Goal: Information Seeking & Learning: Learn about a topic

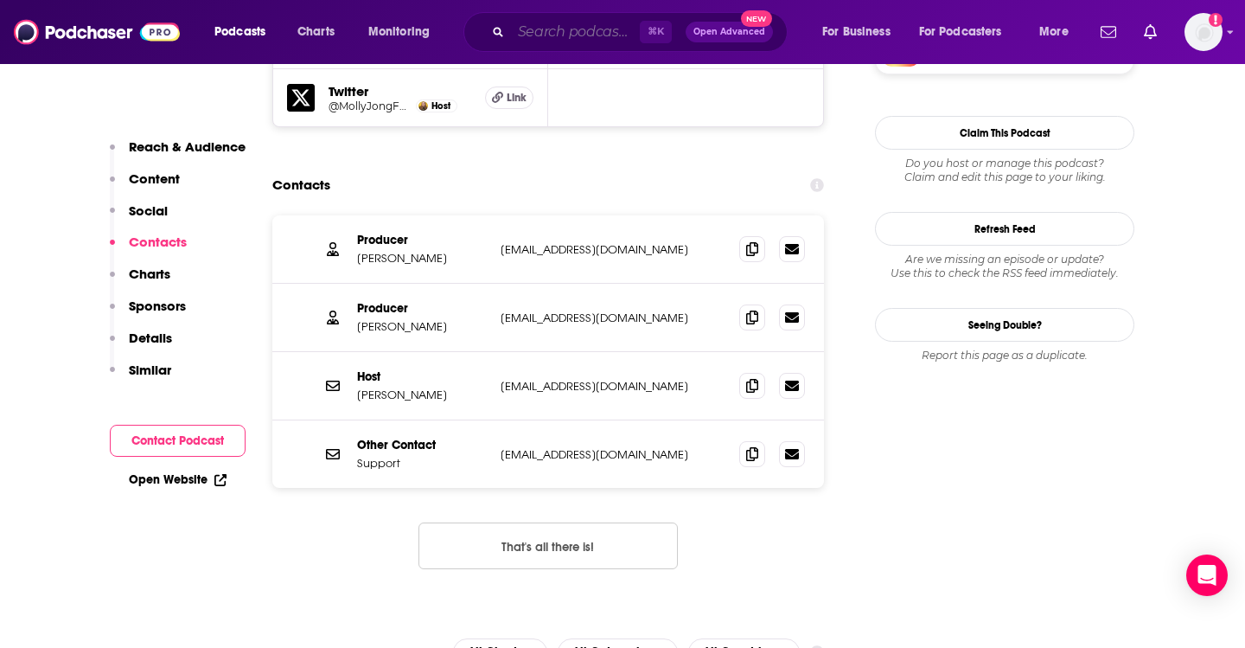
click at [548, 44] on input "Search podcasts, credits, & more..." at bounding box center [575, 32] width 129 height 28
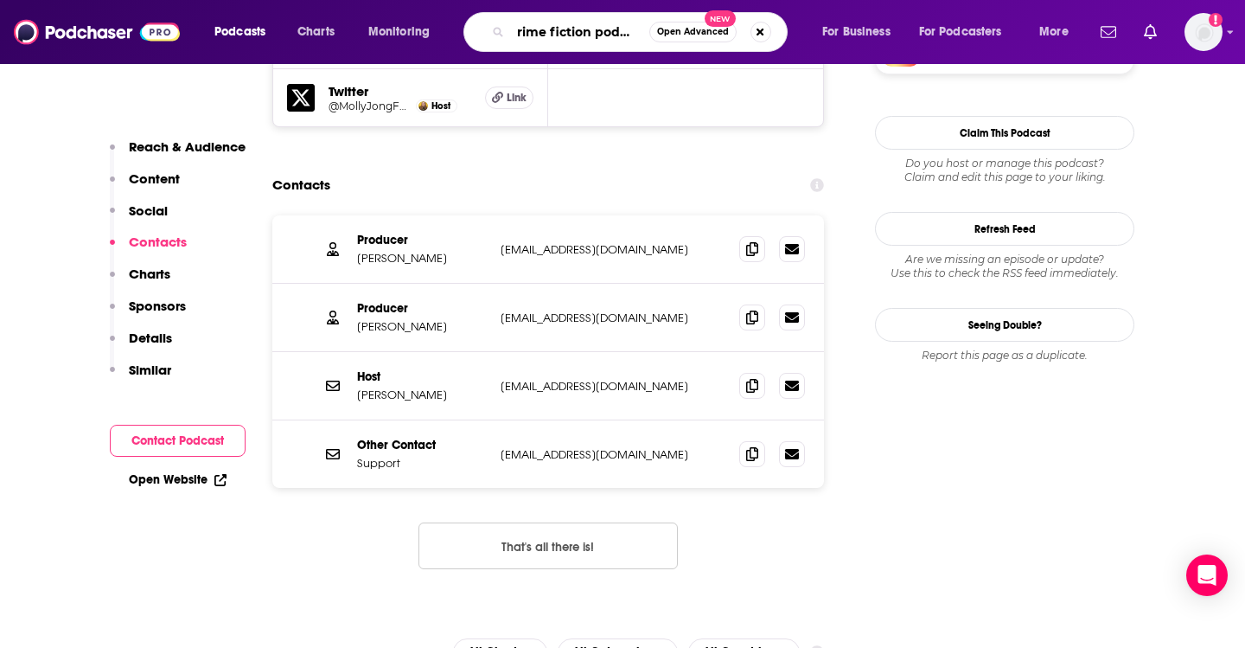
type input "crime fiction podcast"
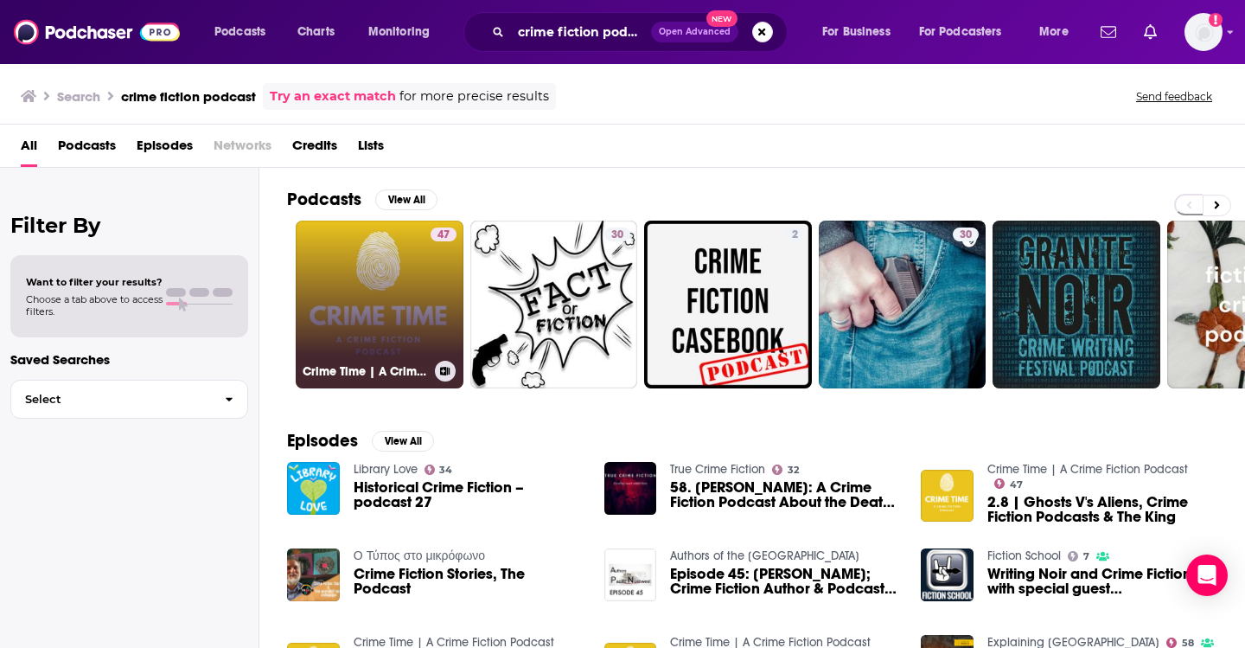
click at [415, 329] on link "47 Crime Time | A Crime Fiction Podcast" at bounding box center [380, 305] width 168 height 168
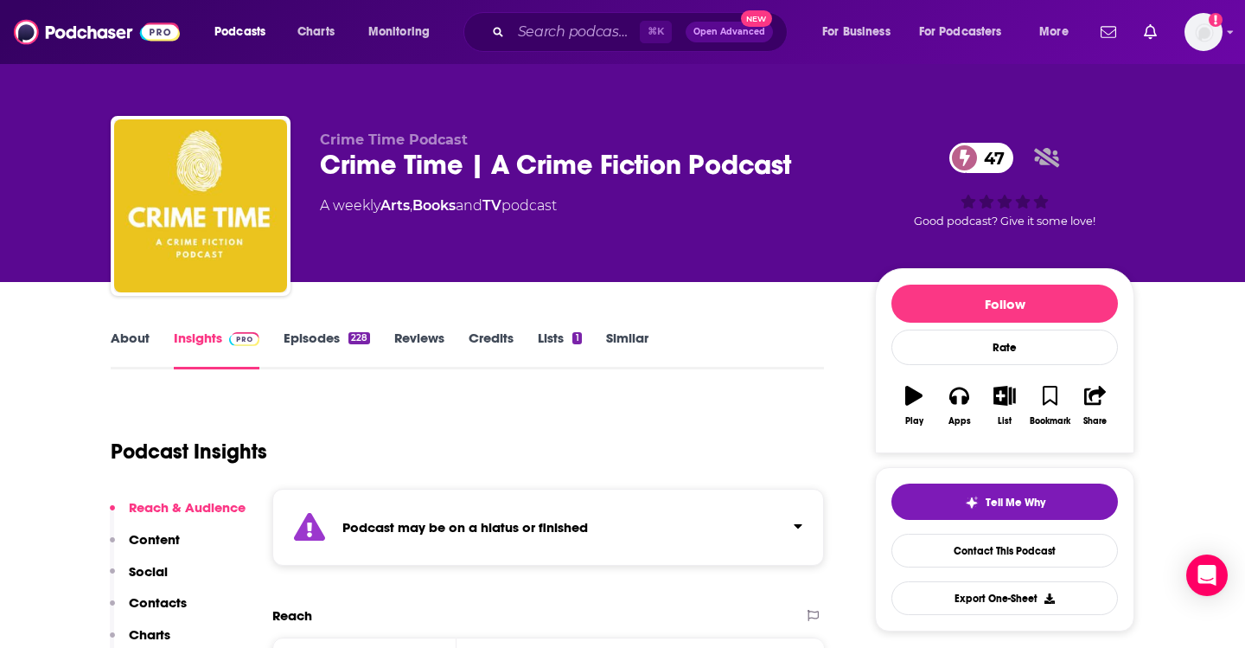
scroll to position [39, 0]
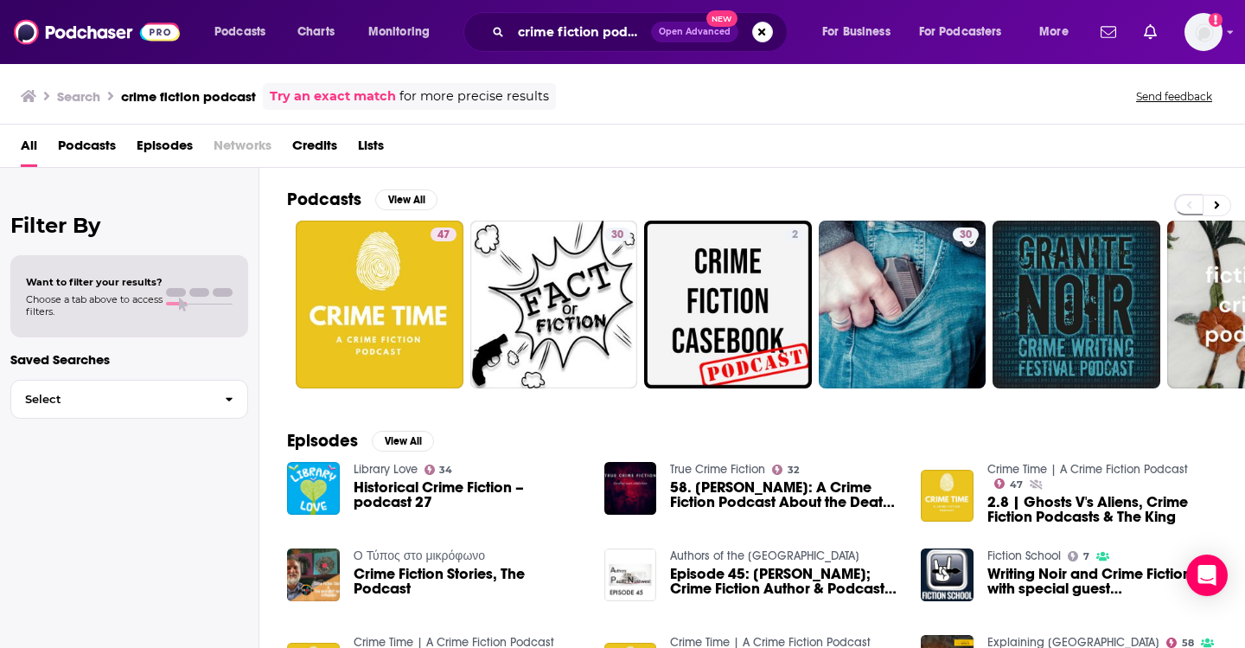
click at [173, 306] on div "Want to filter your results? Choose a tab above to access filters." at bounding box center [129, 297] width 207 height 42
click at [83, 423] on div "Select" at bounding box center [129, 399] width 238 height 48
click at [88, 400] on span "Select" at bounding box center [111, 399] width 200 height 11
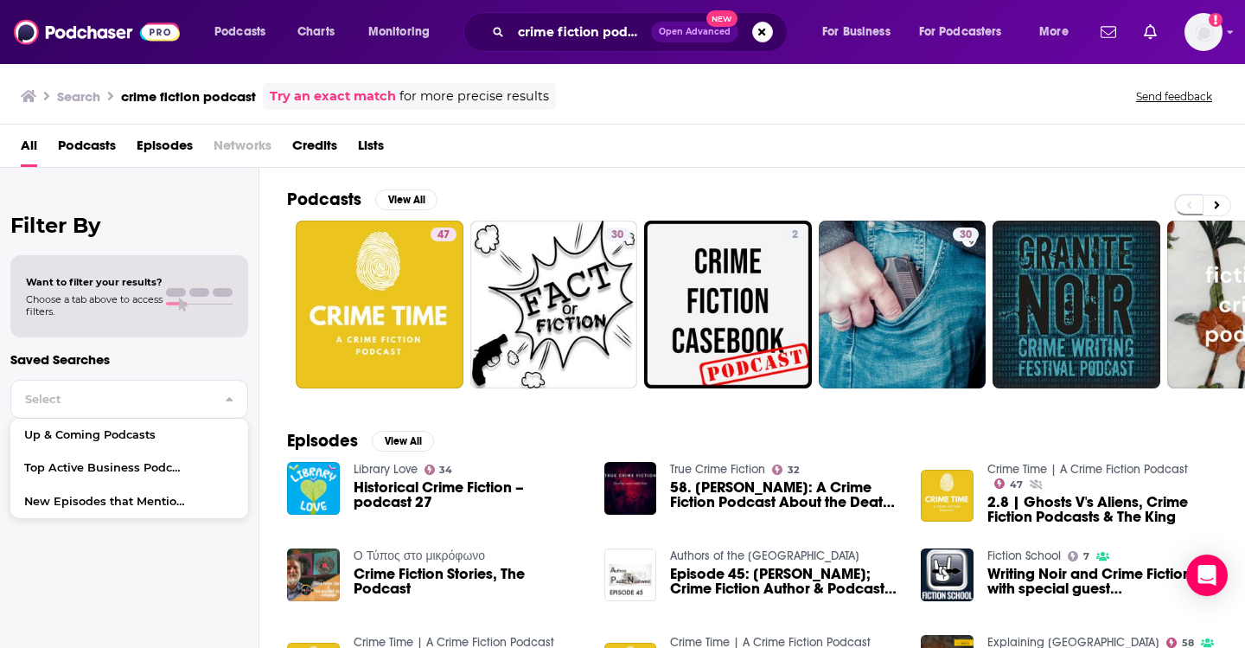
click at [152, 370] on div "Saved Searches Select Up & Coming Podcasts Top Active Business Podcasts New Epi…" at bounding box center [129, 436] width 238 height 171
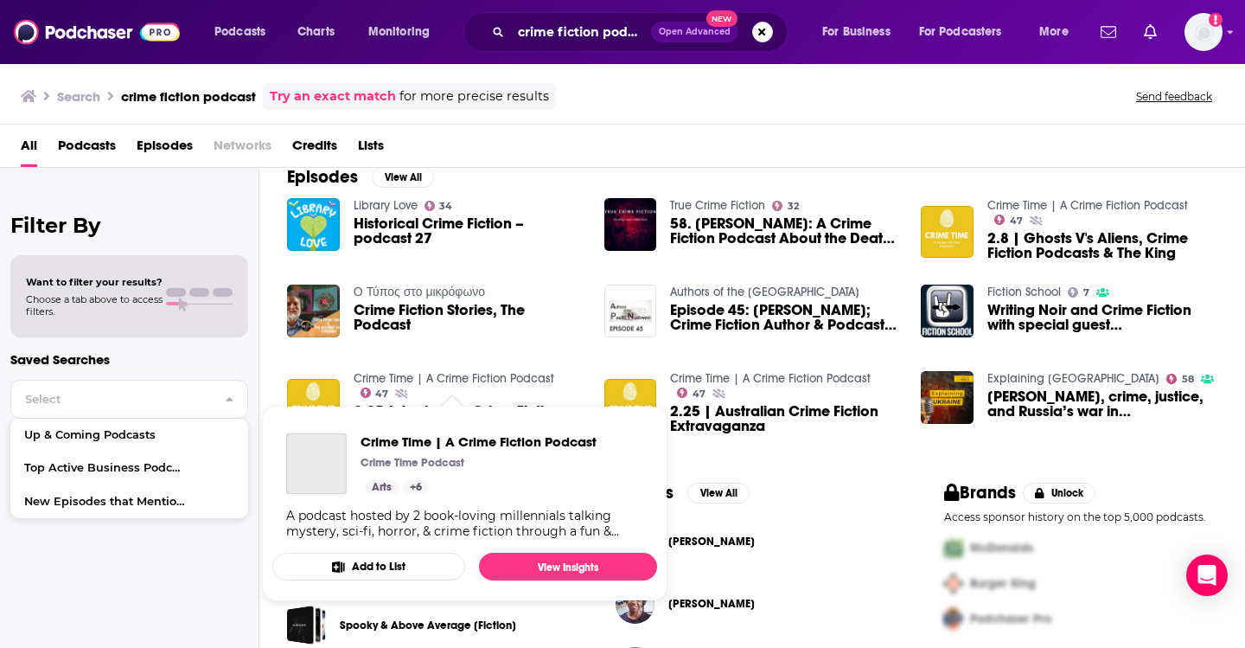
scroll to position [267, 0]
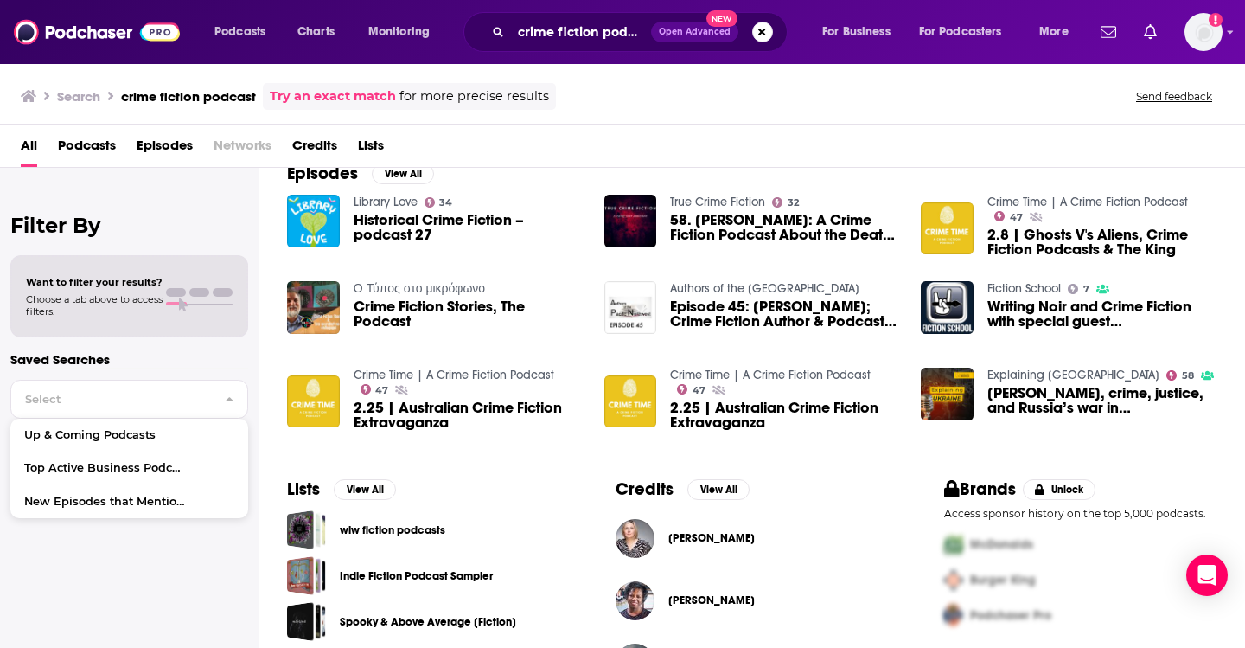
click at [762, 374] on link "Crime Time | A Crime Fiction Podcast" at bounding box center [770, 375] width 201 height 15
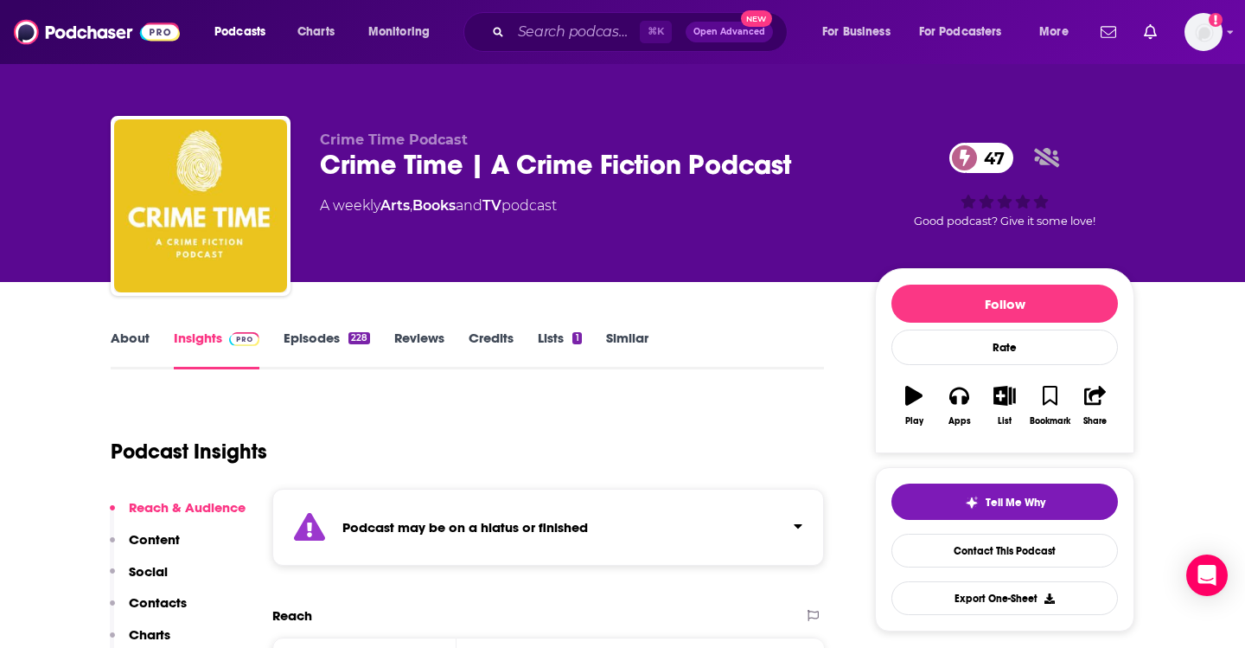
click at [319, 336] on link "Episodes 228" at bounding box center [327, 350] width 86 height 40
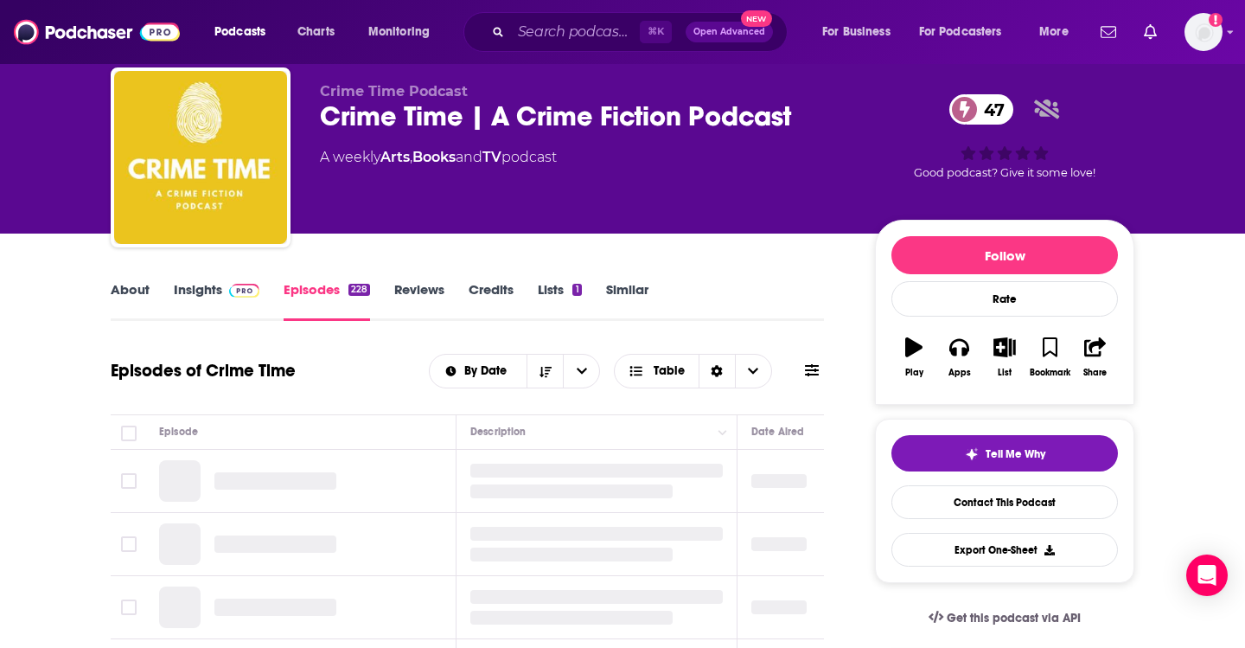
scroll to position [80, 0]
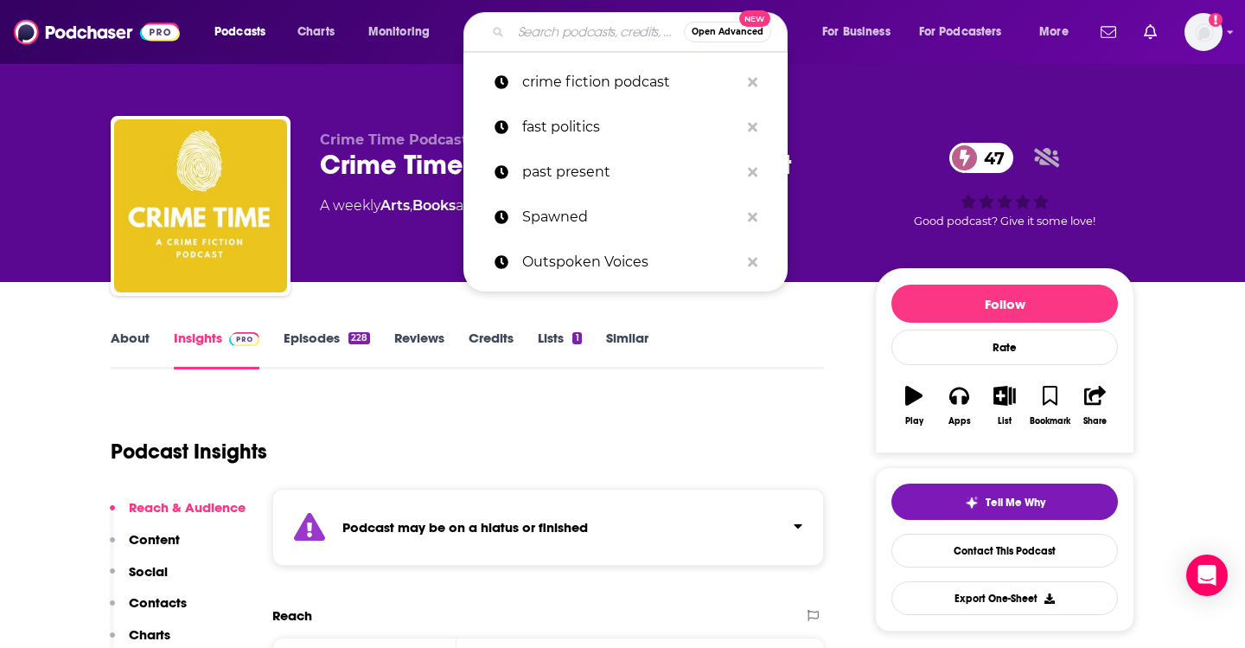
click at [589, 26] on input "Search podcasts, credits, & more..." at bounding box center [597, 32] width 173 height 28
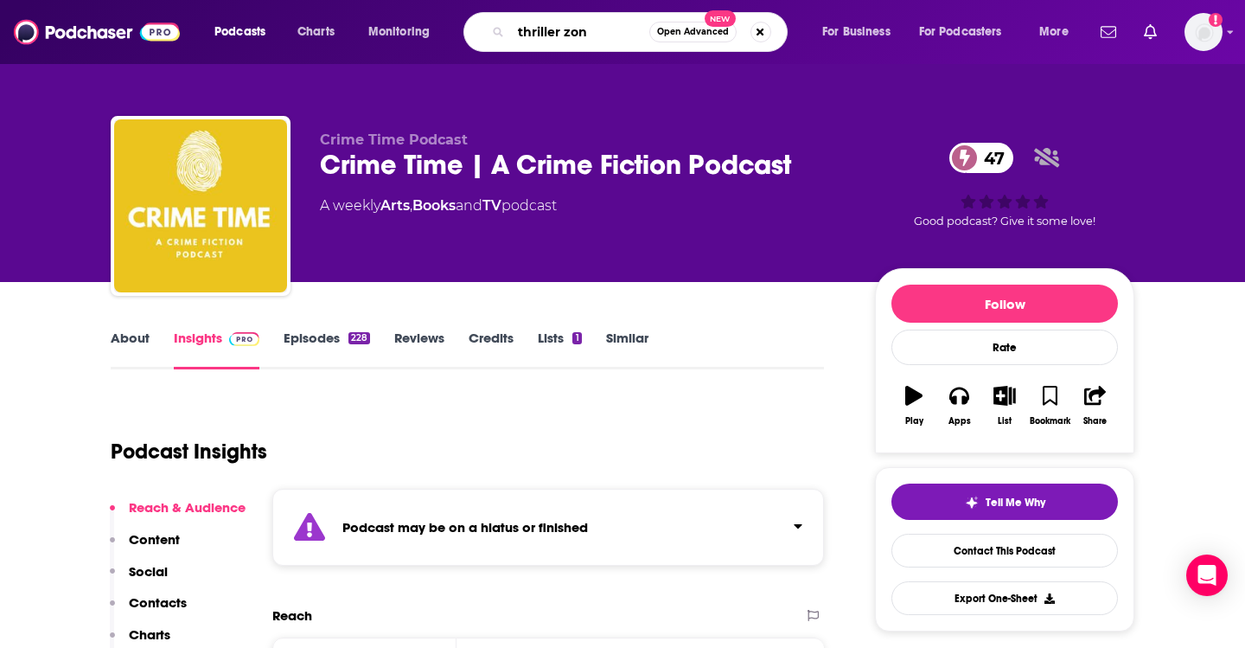
type input "thriller zone"
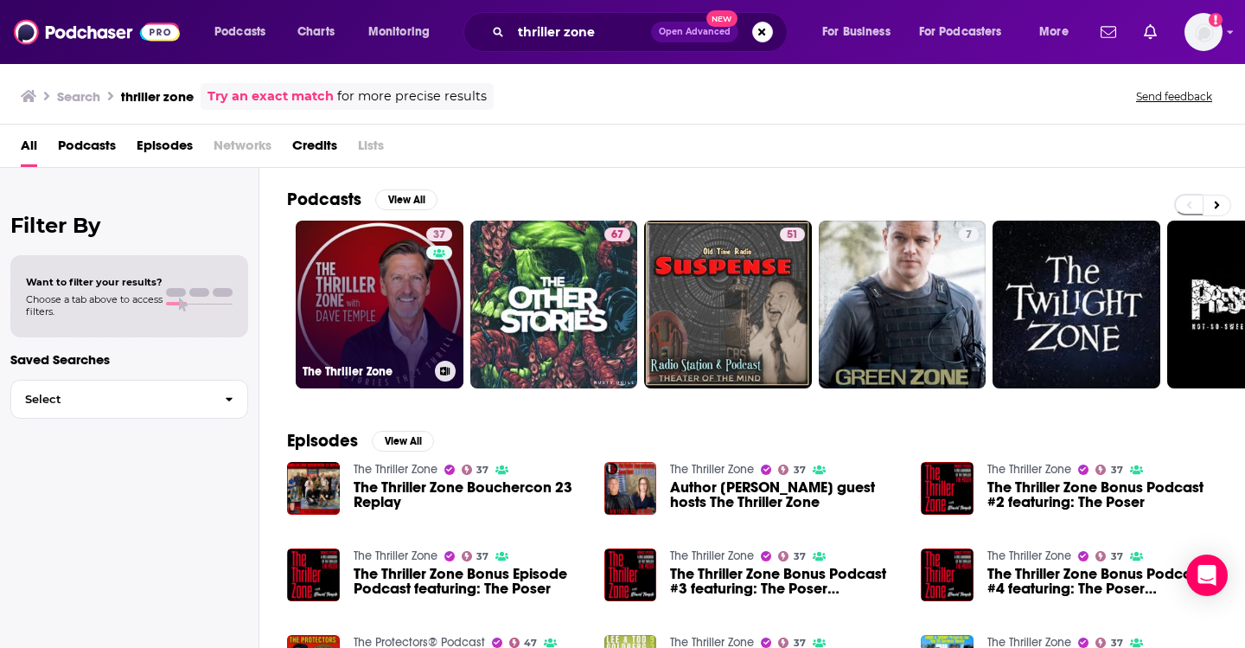
click at [374, 323] on link "37 The Thriller Zone" at bounding box center [380, 305] width 168 height 168
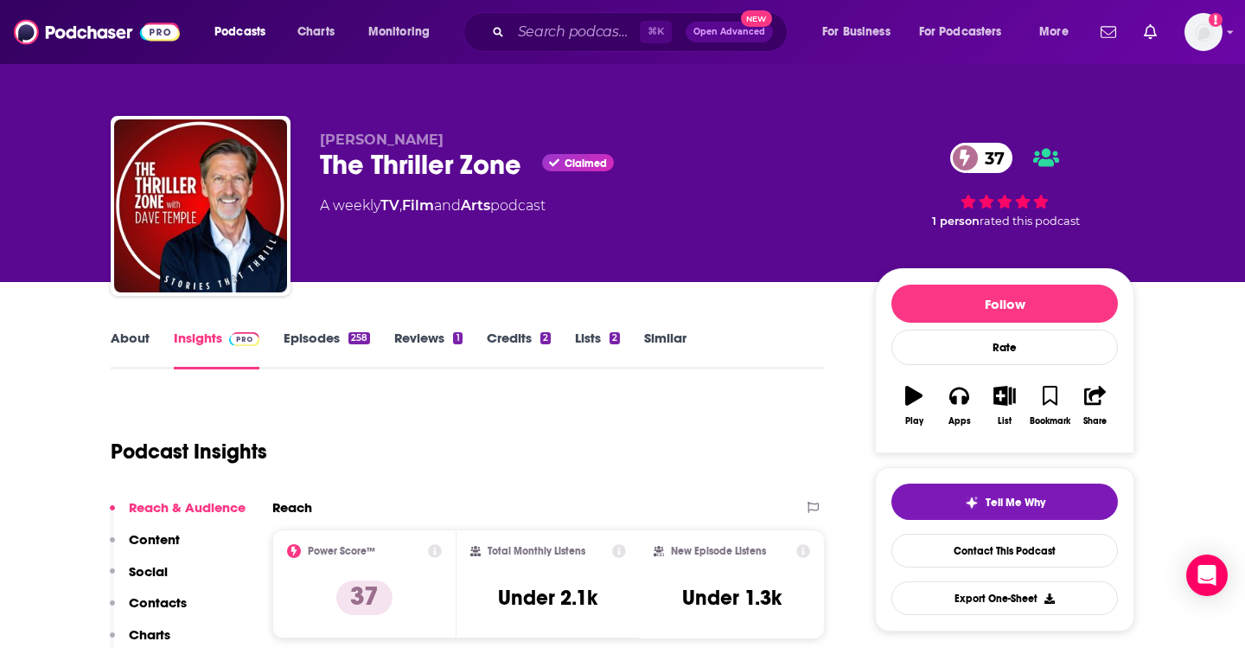
click at [330, 345] on link "Episodes 258" at bounding box center [327, 350] width 86 height 40
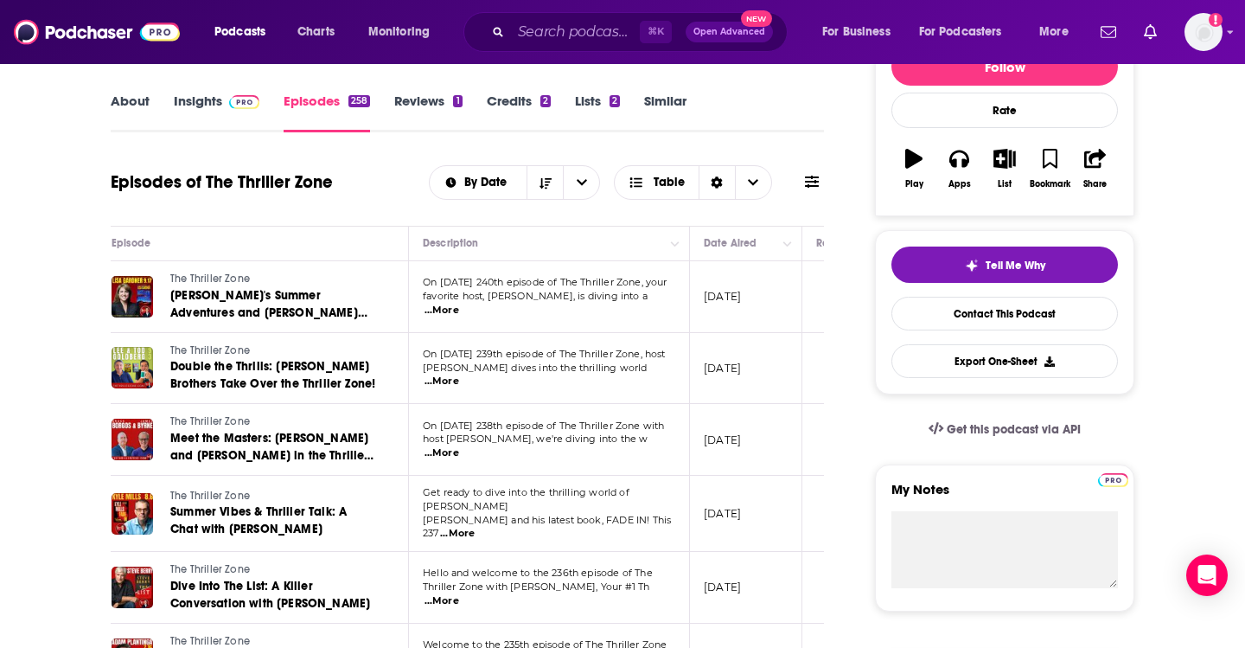
scroll to position [0, 48]
click at [649, 290] on p "On [DATE] 240th episode of The Thriller Zone, your" at bounding box center [548, 283] width 252 height 14
click at [458, 304] on span "...More" at bounding box center [441, 311] width 35 height 14
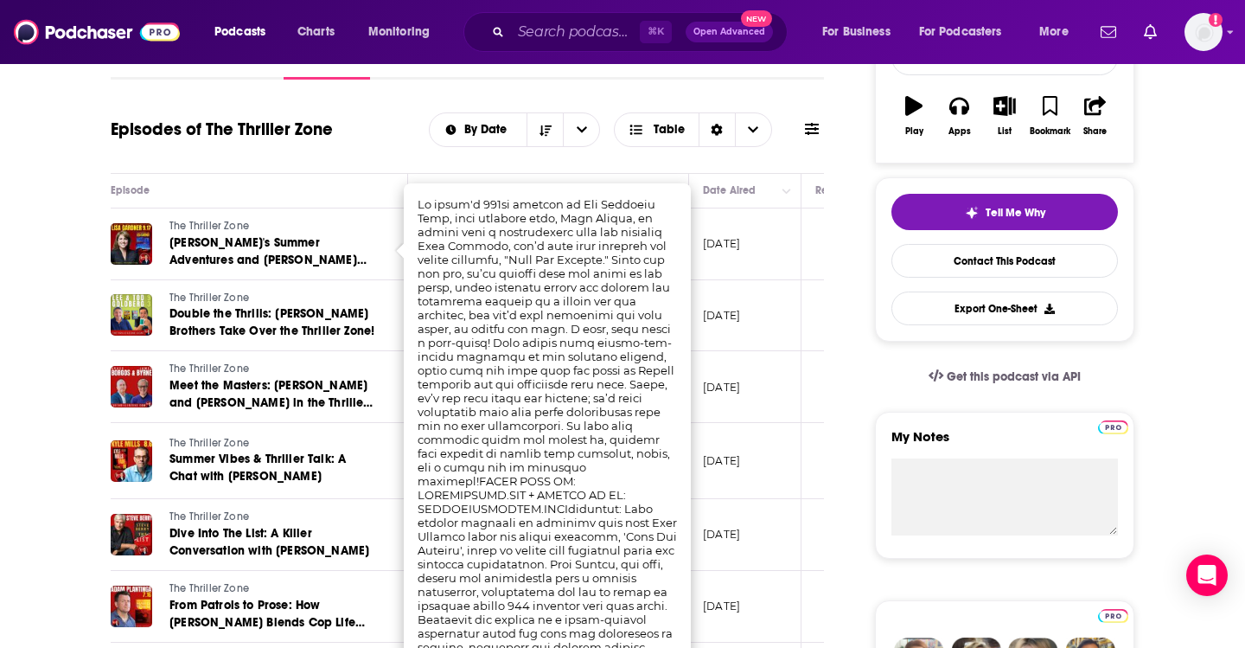
scroll to position [292, 0]
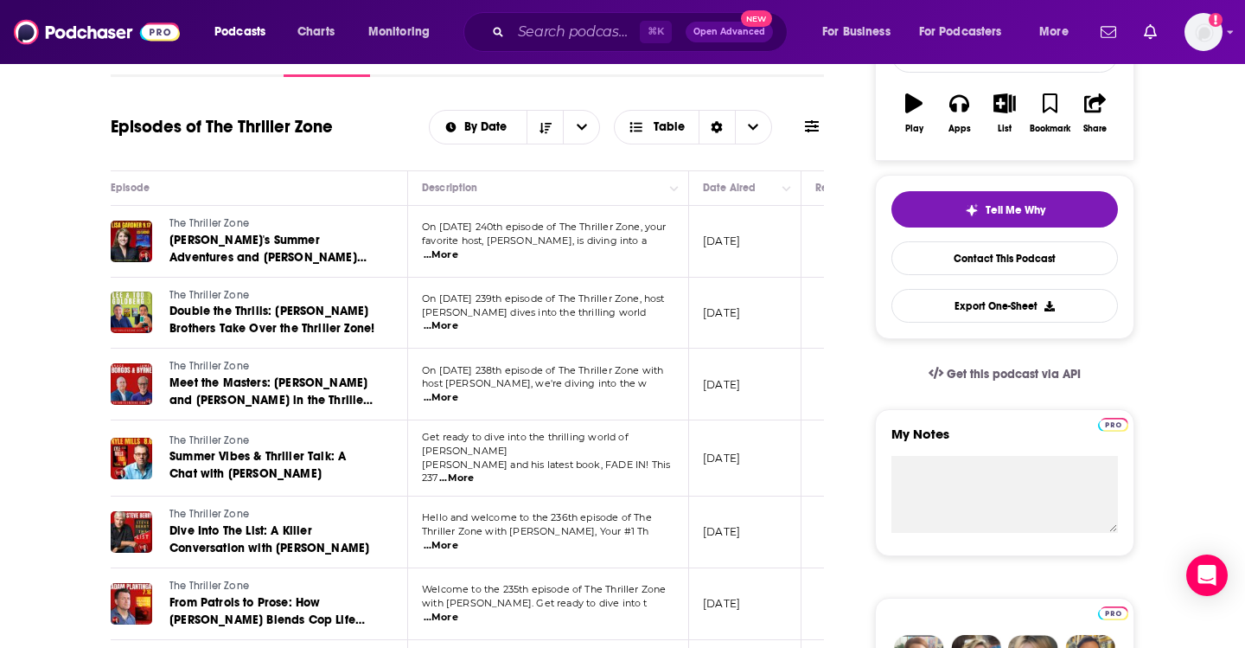
click at [362, 176] on th "Episode" at bounding box center [252, 188] width 311 height 35
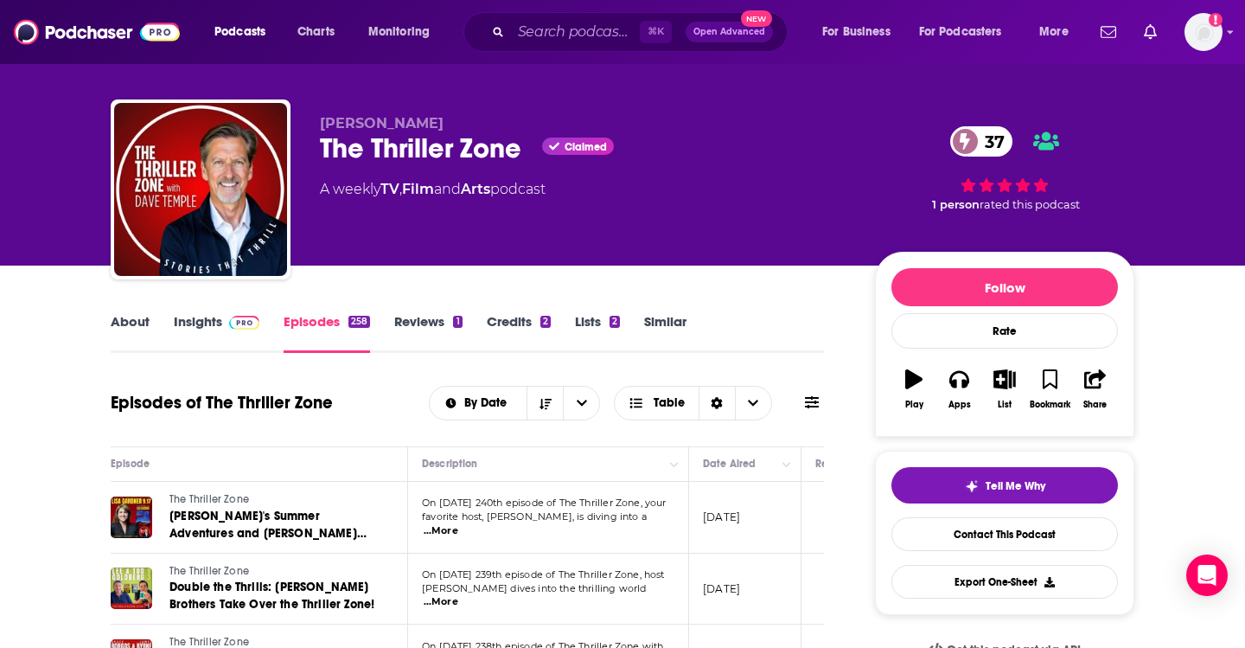
scroll to position [0, 0]
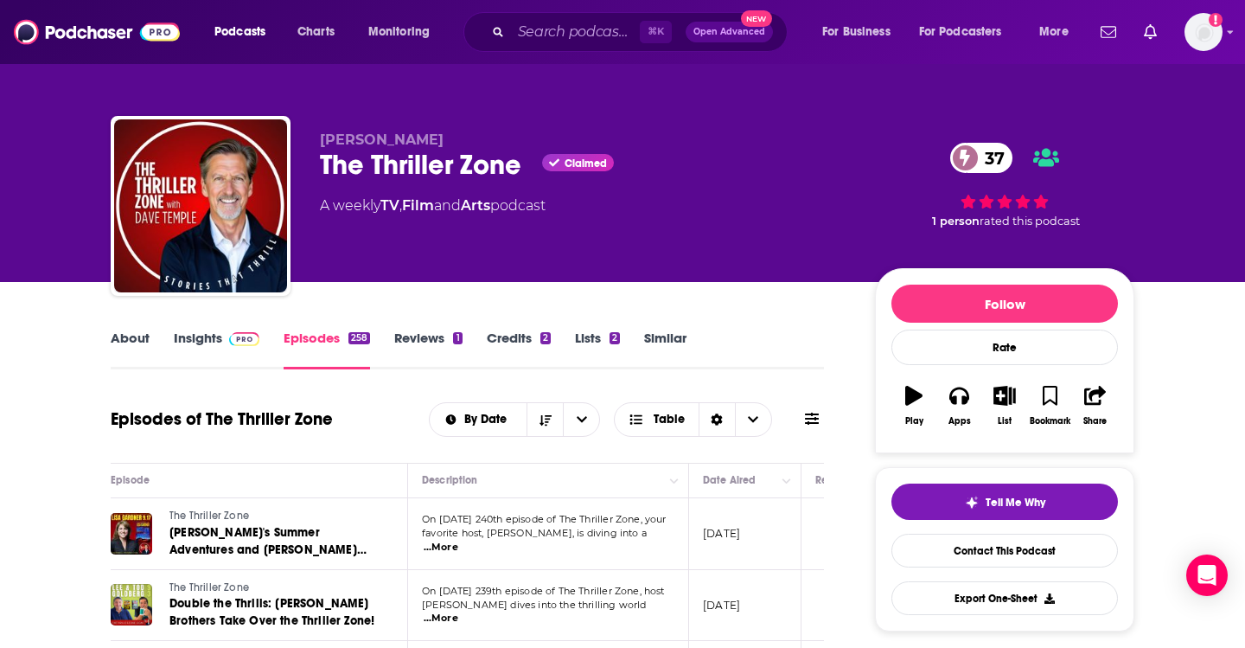
click at [668, 336] on link "Similar" at bounding box center [665, 350] width 42 height 40
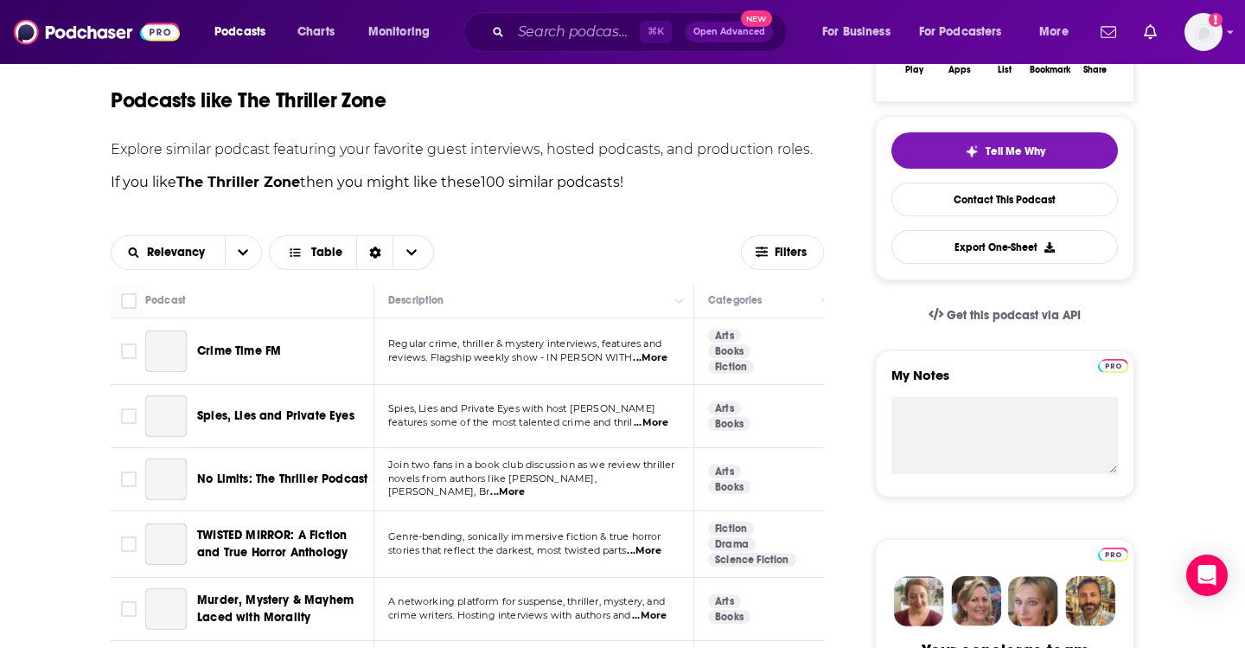
scroll to position [394, 0]
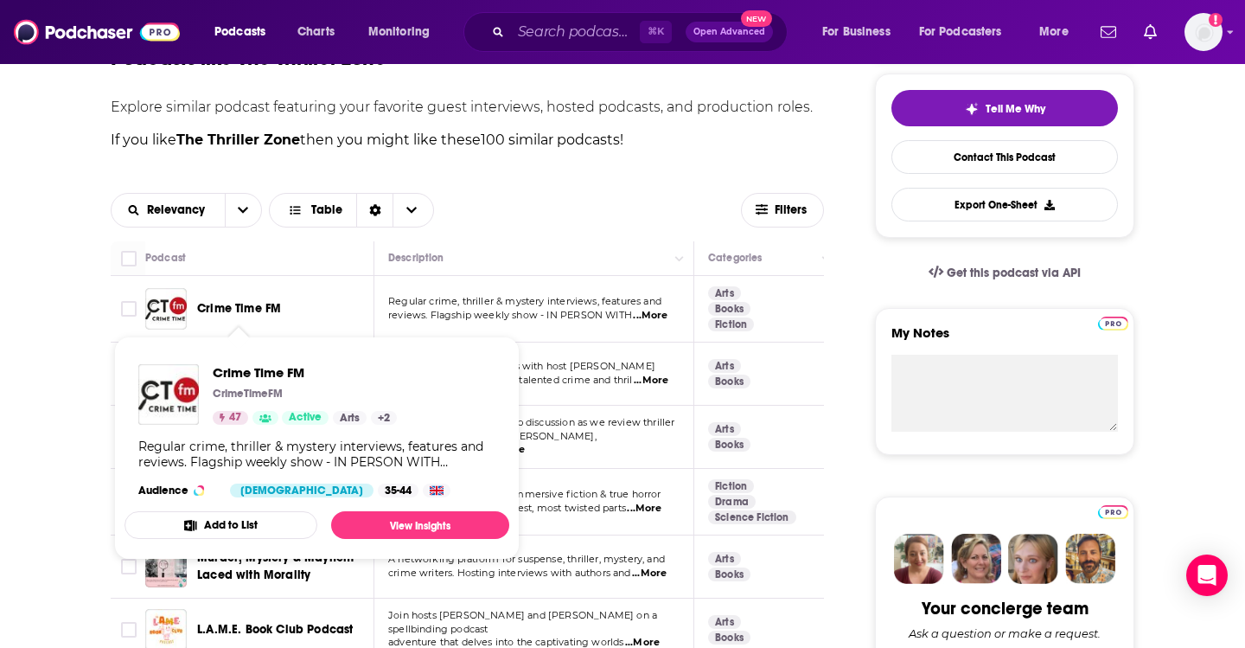
click at [265, 308] on span "Crime Time FM" at bounding box center [239, 308] width 84 height 15
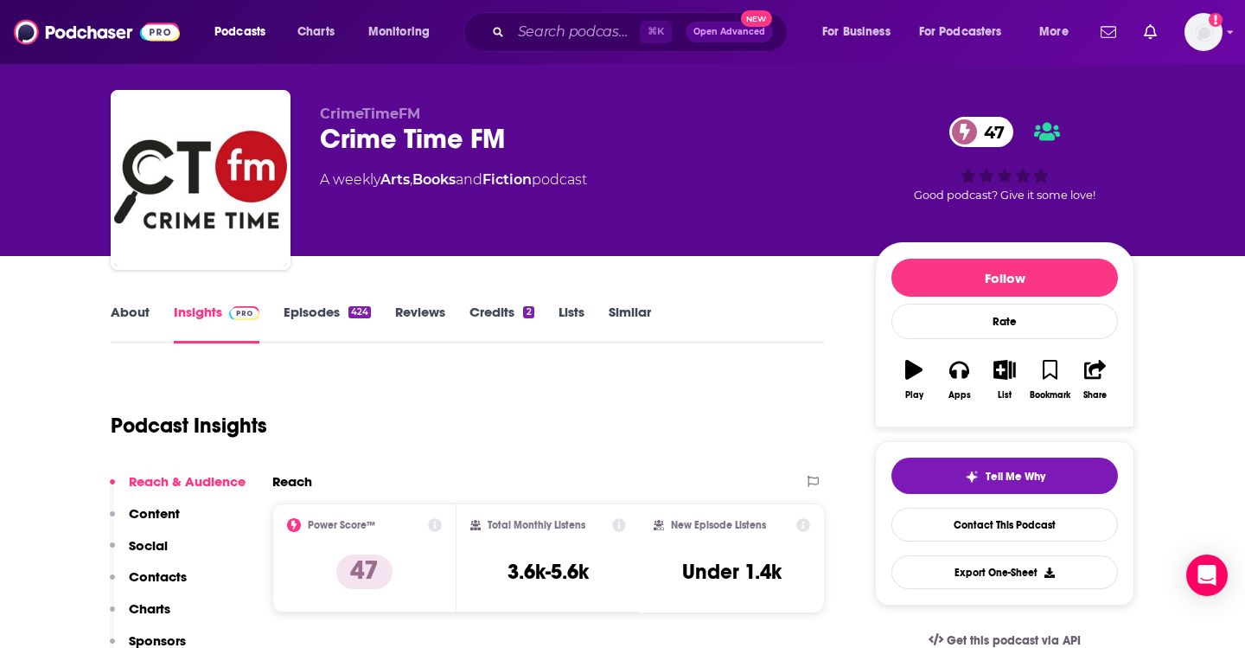
scroll to position [28, 0]
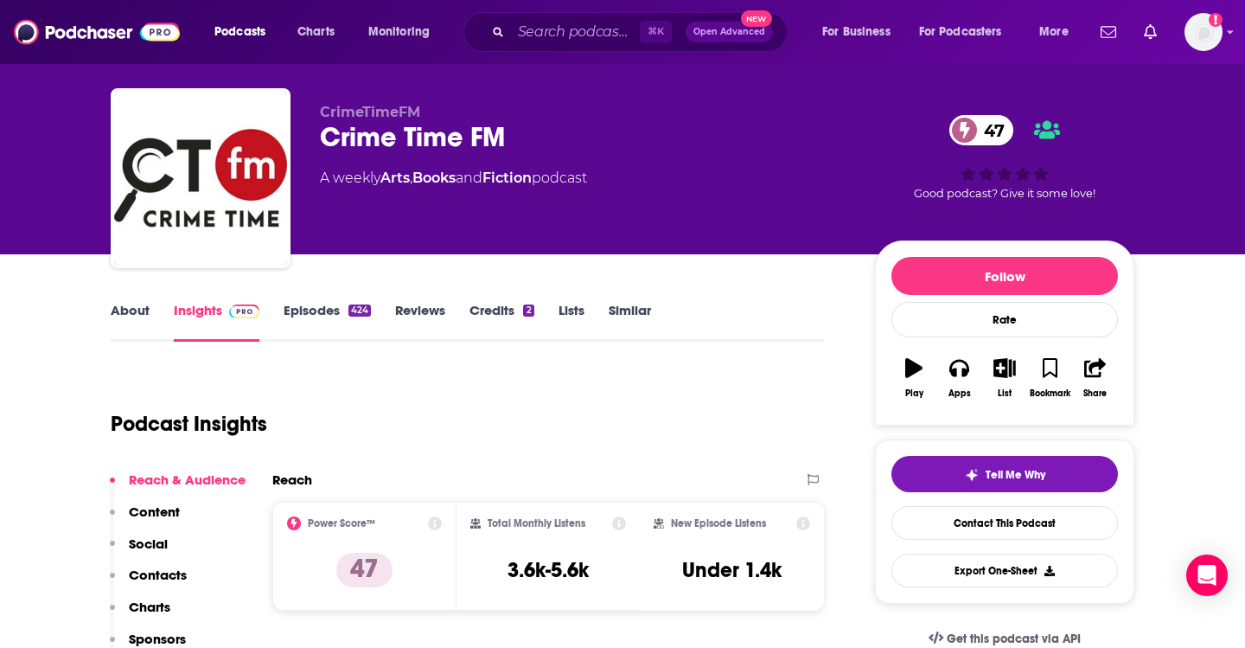
click at [330, 322] on link "Episodes 424" at bounding box center [327, 322] width 87 height 40
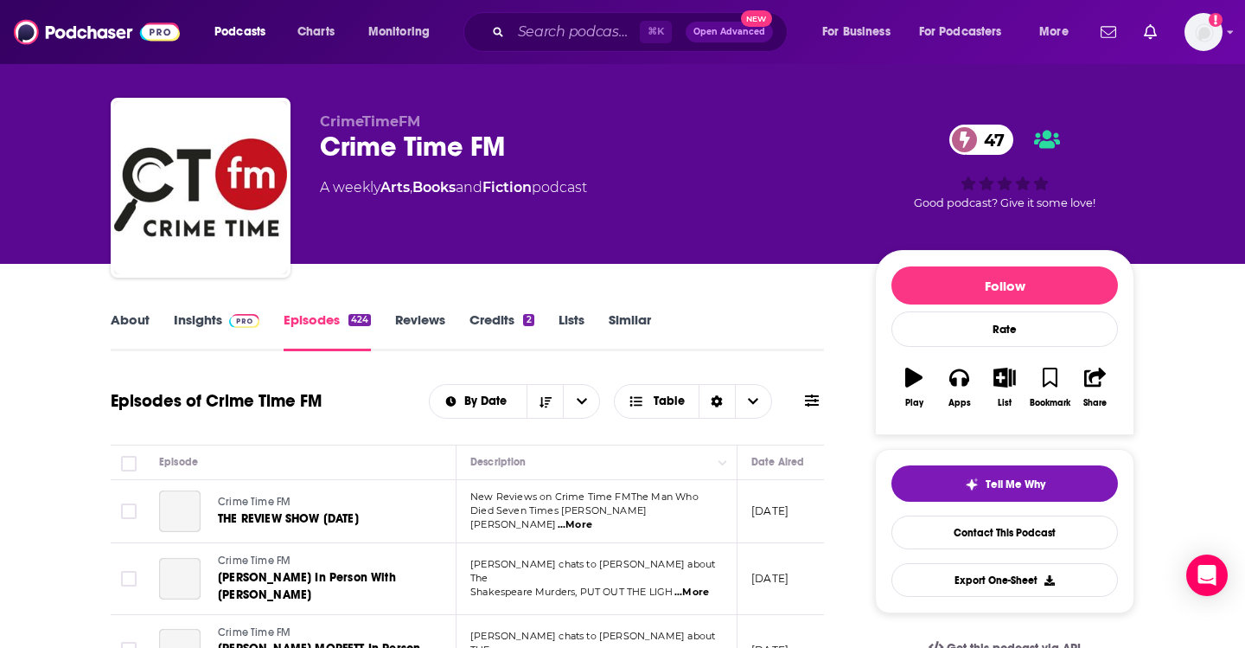
scroll to position [34, 0]
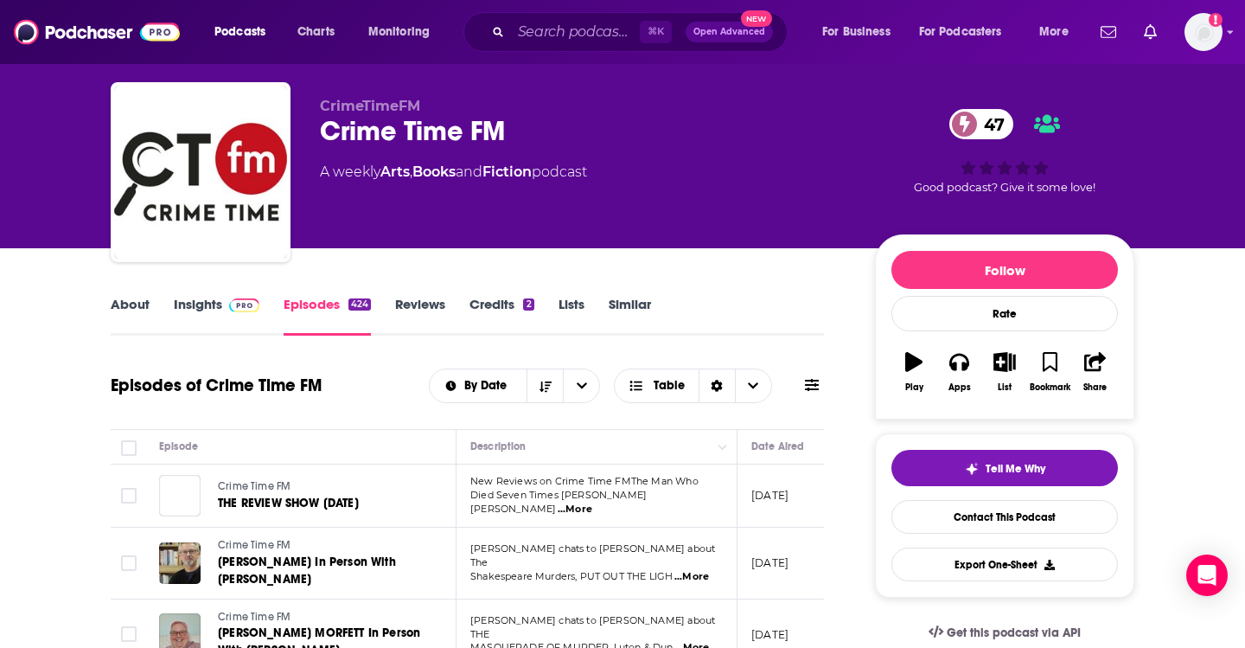
click at [441, 317] on link "Reviews" at bounding box center [420, 316] width 50 height 40
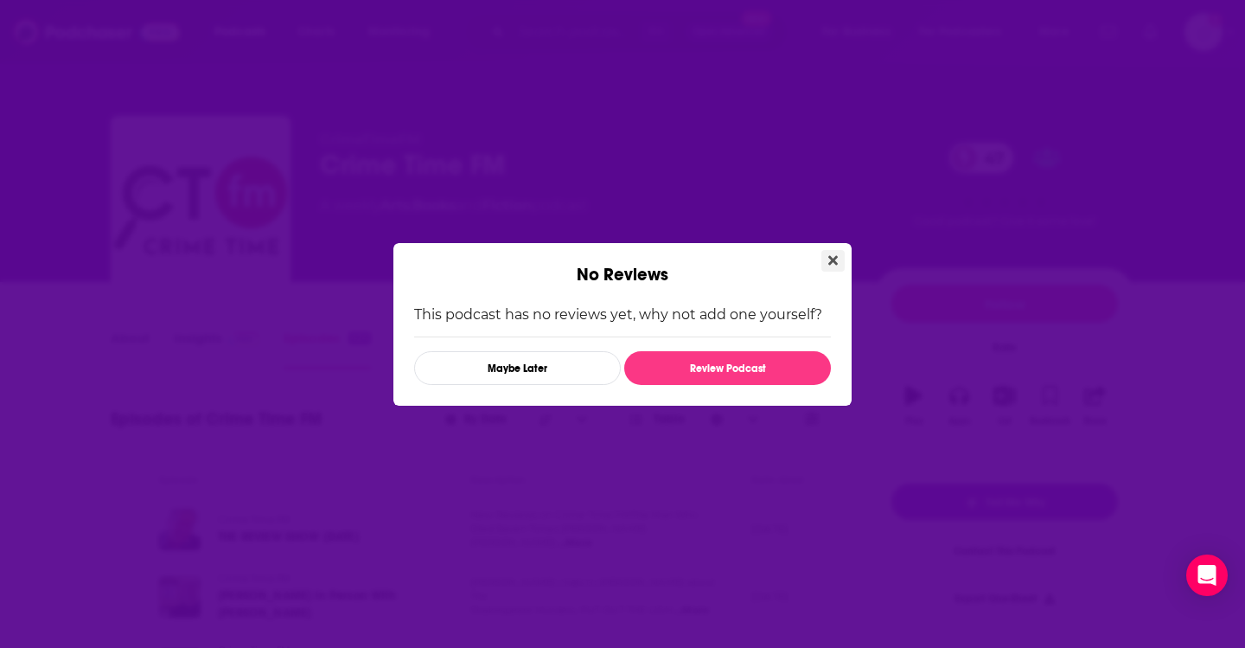
click at [834, 257] on icon "Close" at bounding box center [834, 260] width 10 height 10
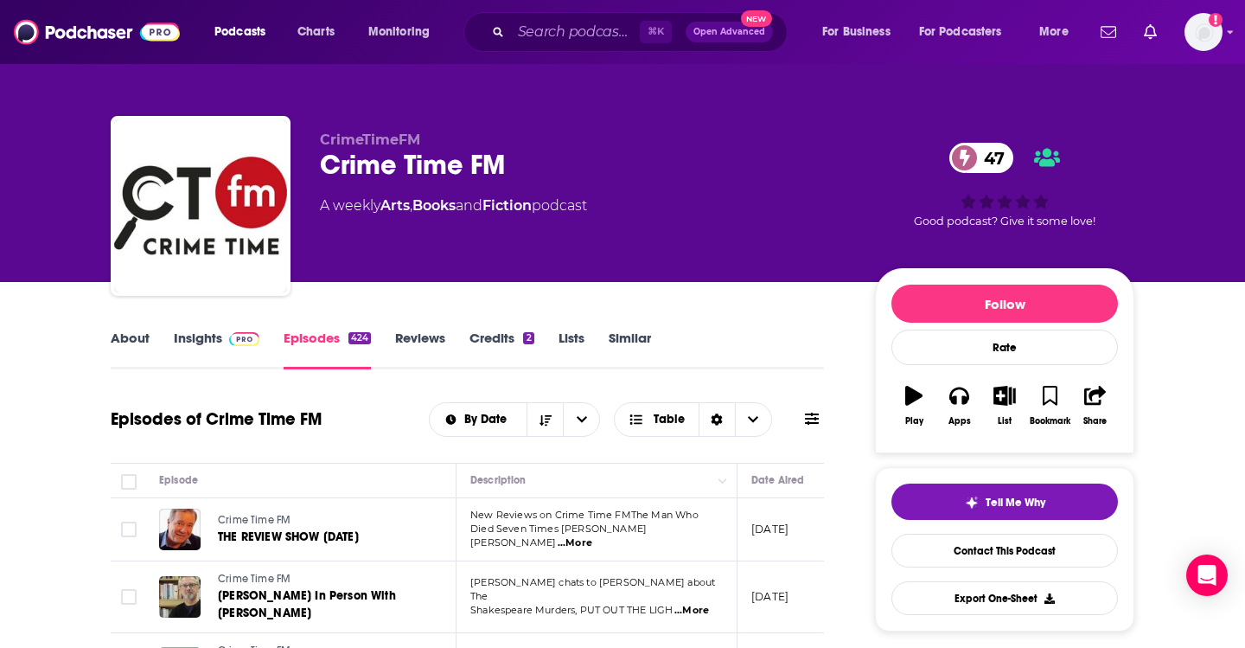
click at [229, 337] on img at bounding box center [244, 339] width 30 height 14
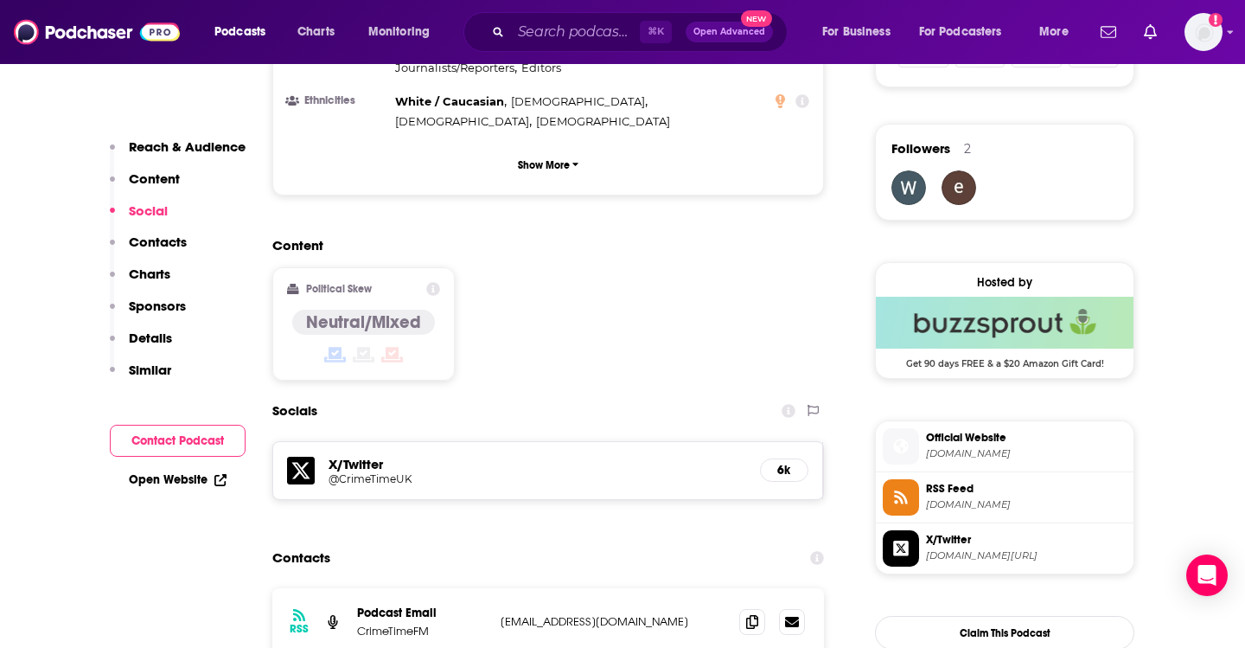
scroll to position [1278, 0]
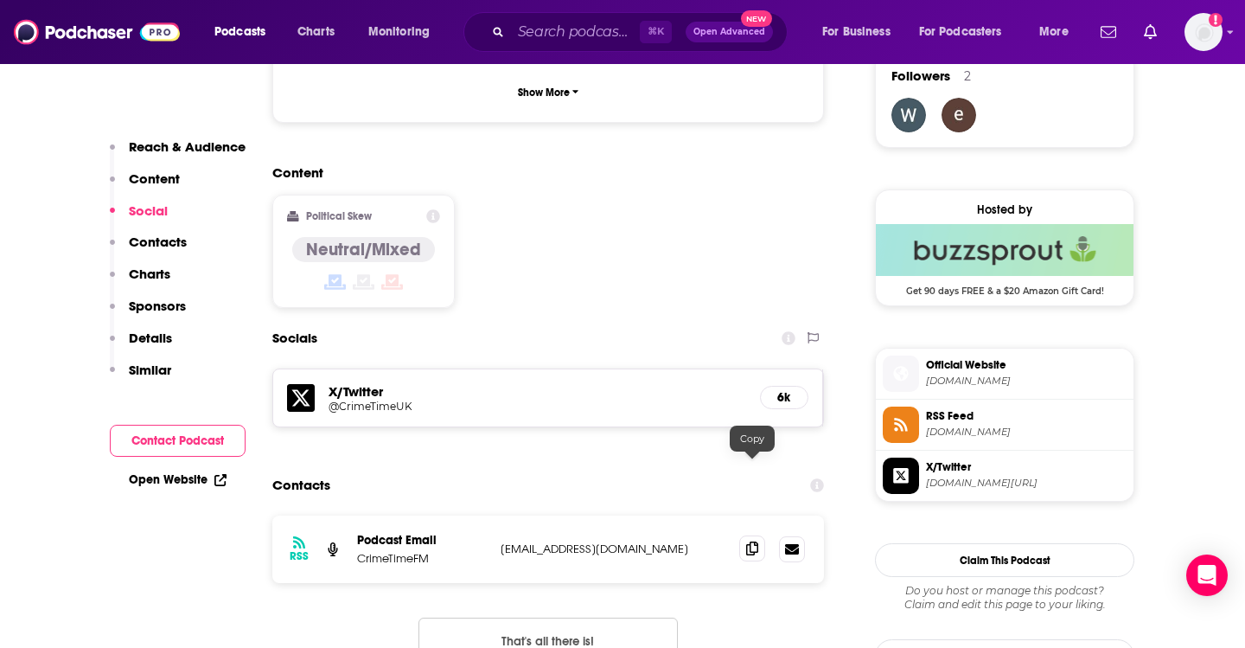
click at [749, 541] on icon at bounding box center [752, 548] width 12 height 14
